Goal: Find specific page/section: Find specific page/section

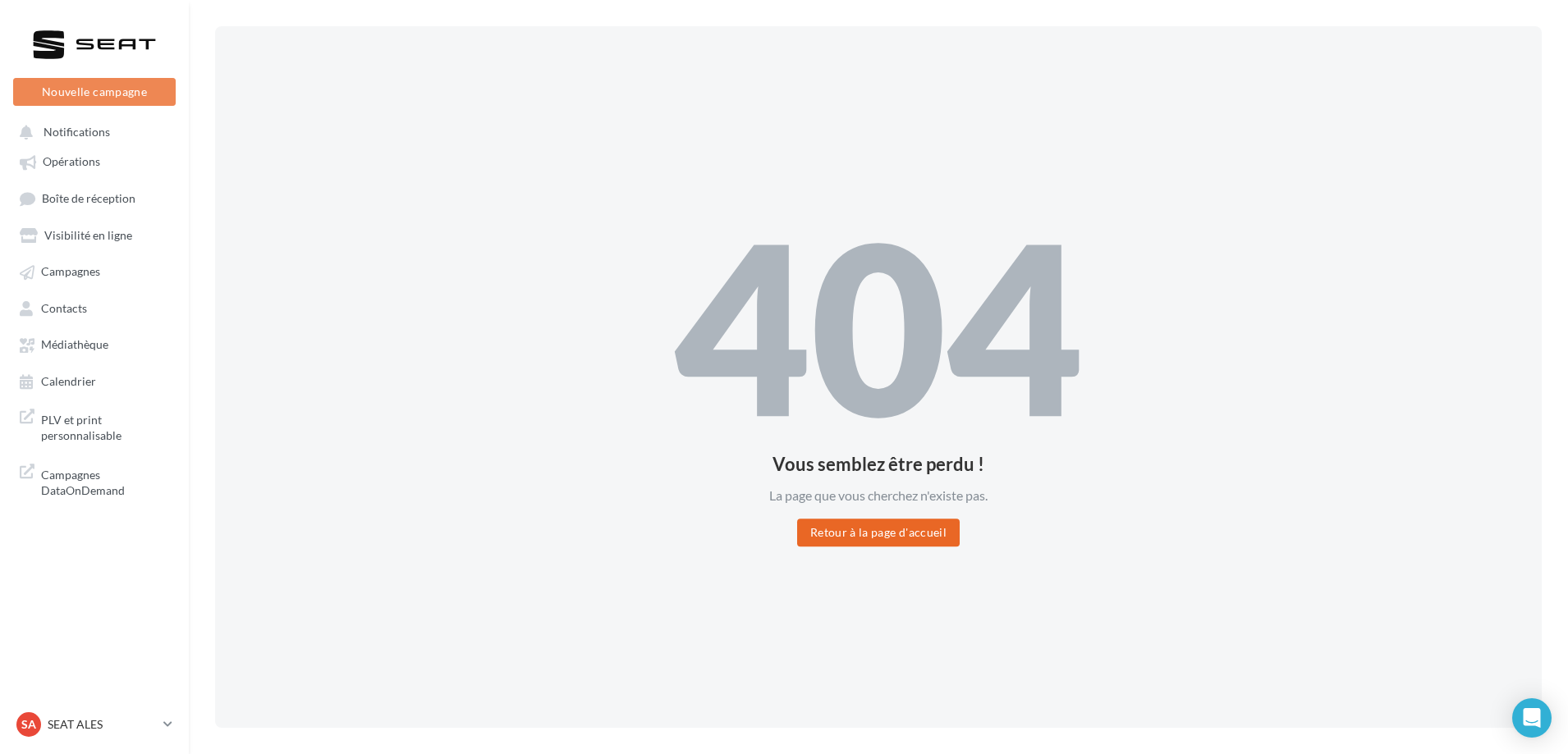
click at [911, 542] on button "Retour à la page d'accueil" at bounding box center [878, 532] width 162 height 28
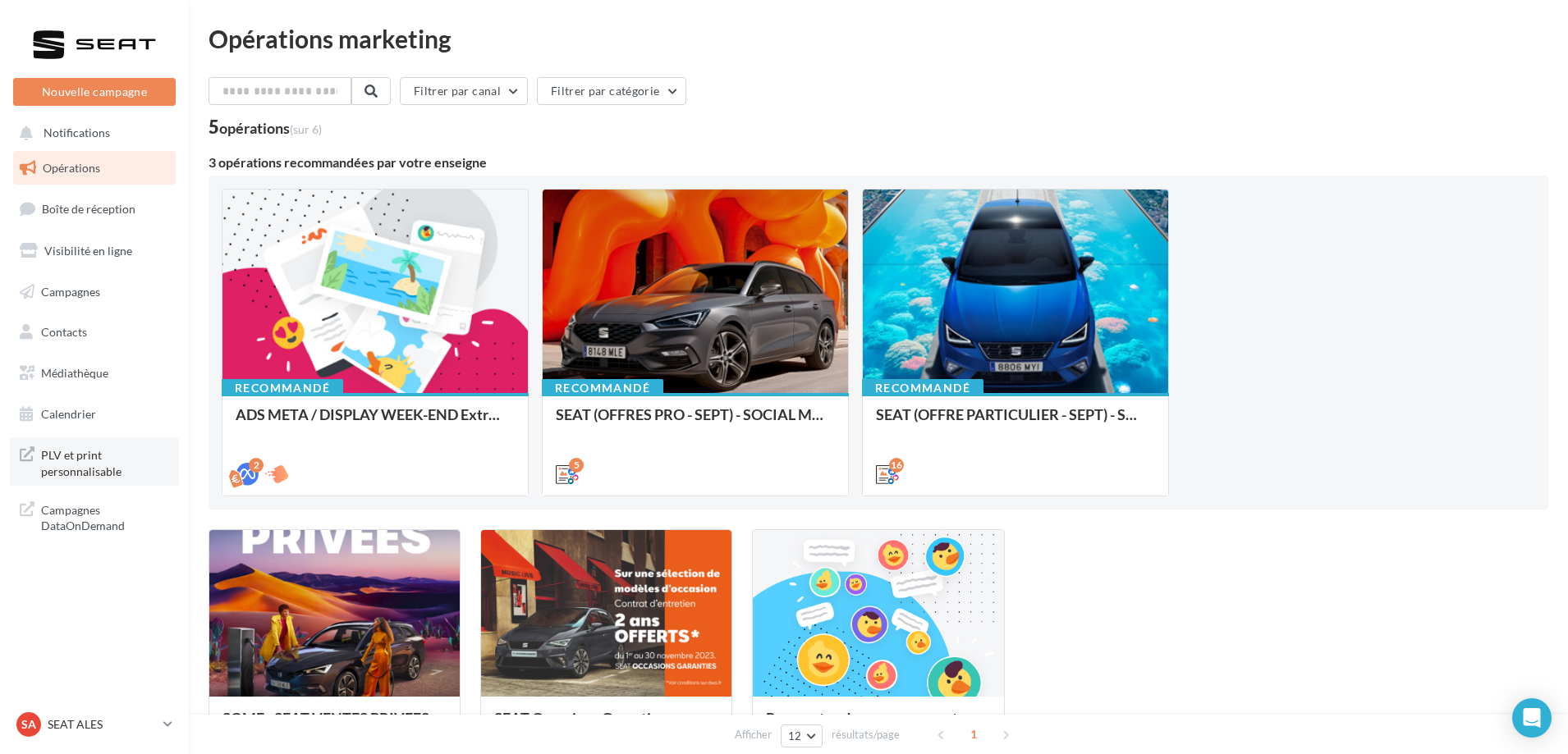
click at [82, 466] on span "PLV et print personnalisable" at bounding box center [105, 462] width 128 height 35
click at [83, 722] on p "SEAT ALES" at bounding box center [103, 725] width 109 height 17
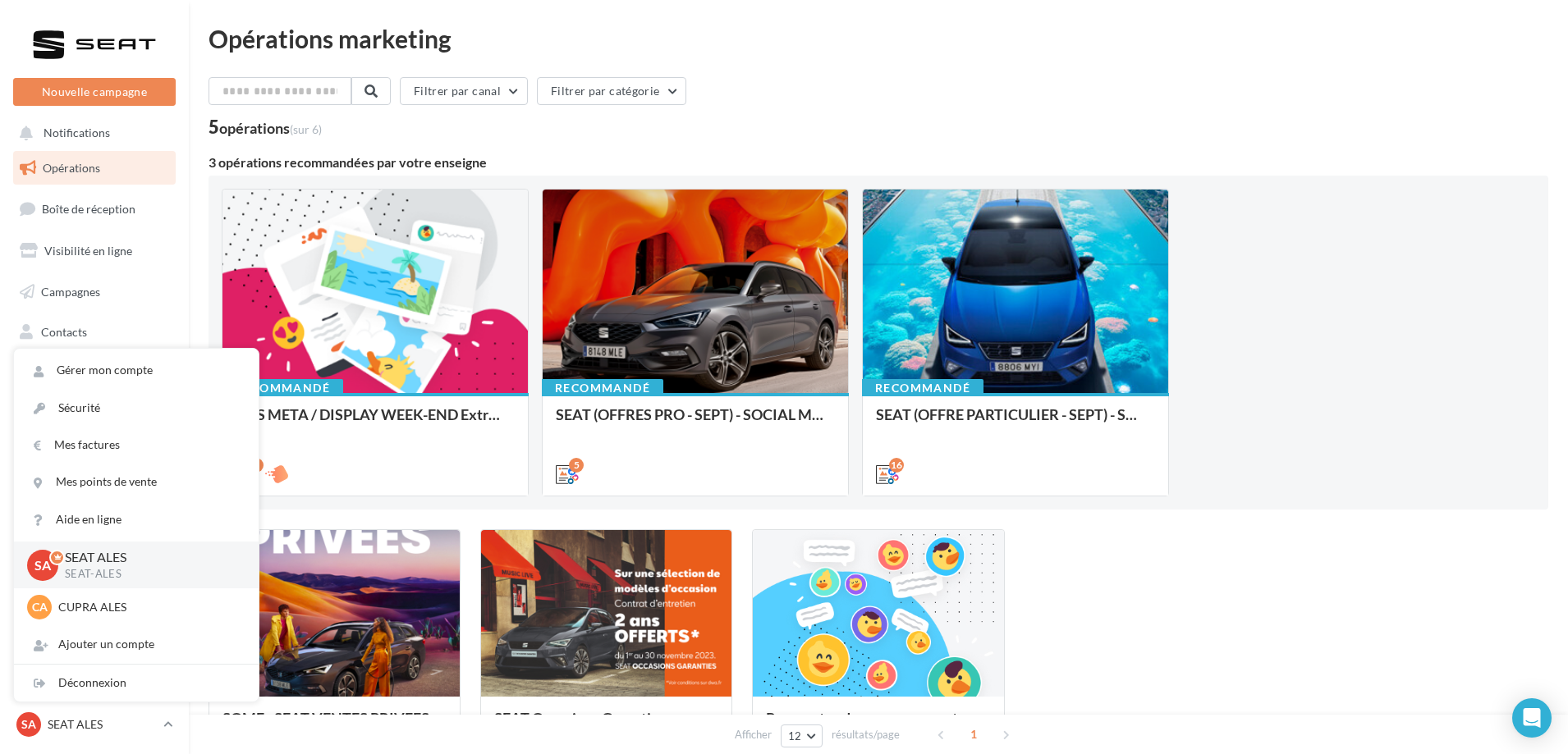
click at [757, 134] on div "5 opérations (sur 6)" at bounding box center [878, 129] width 1340 height 21
